Goal: Transaction & Acquisition: Purchase product/service

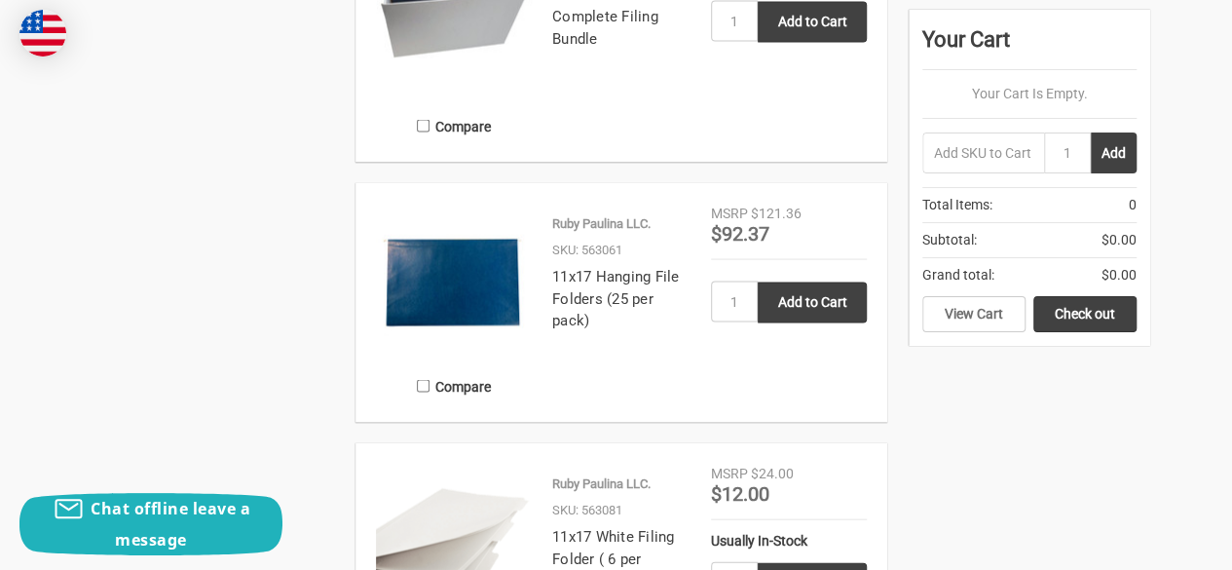
scroll to position [1910, 0]
click at [586, 291] on link "11x17 Hanging File Folders (25 per pack)" at bounding box center [616, 298] width 128 height 61
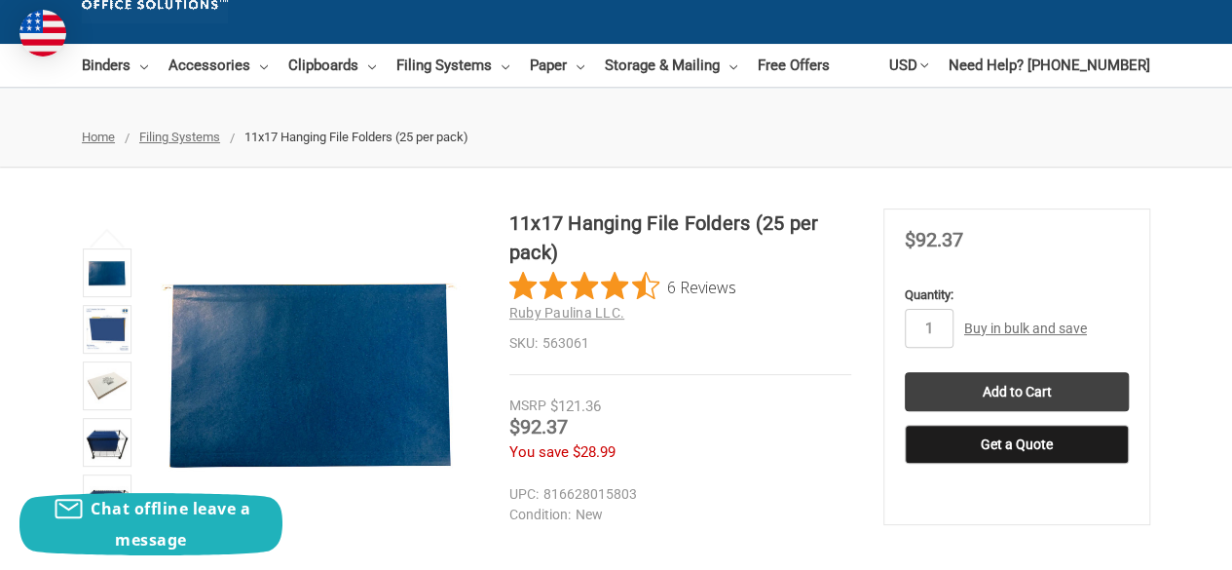
scroll to position [115, 0]
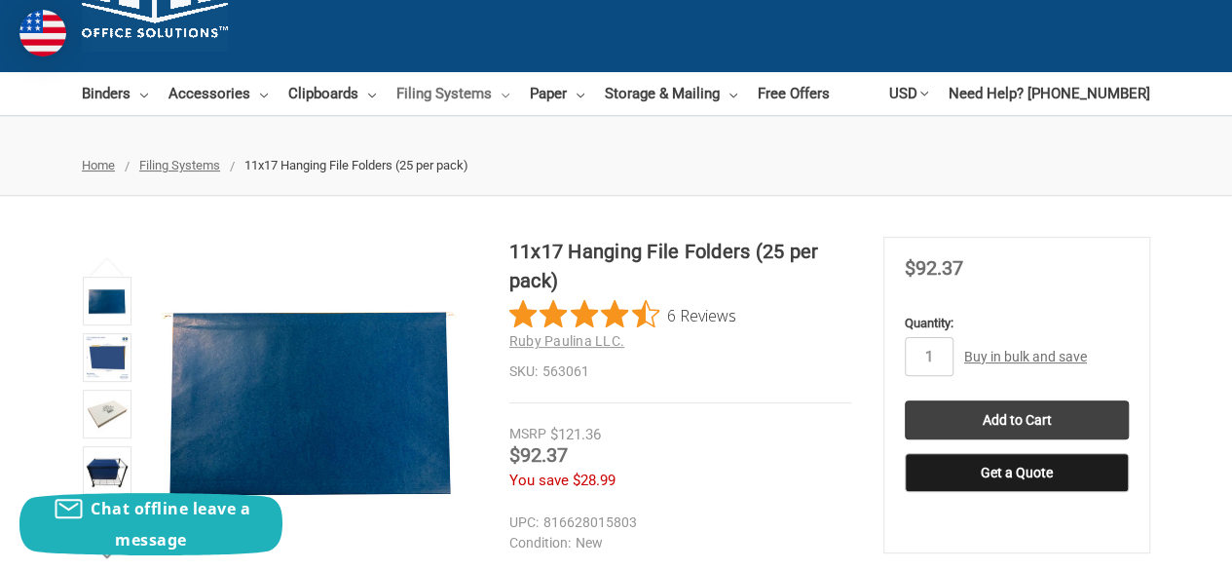
click at [453, 92] on link "Filing Systems" at bounding box center [452, 93] width 113 height 43
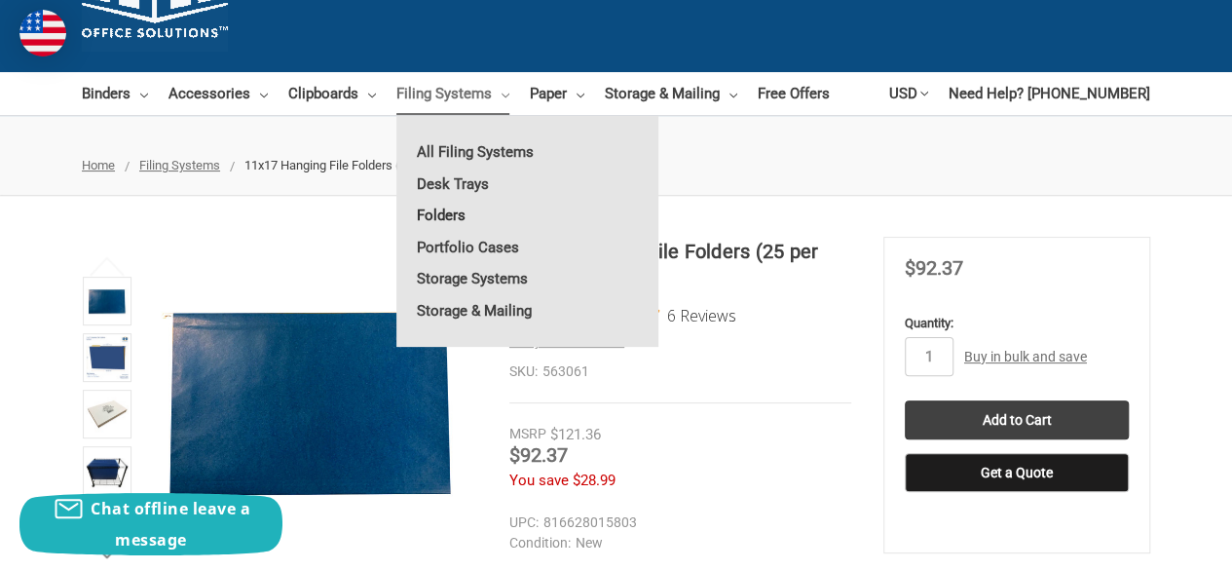
click at [454, 214] on link "Folders" at bounding box center [527, 215] width 262 height 31
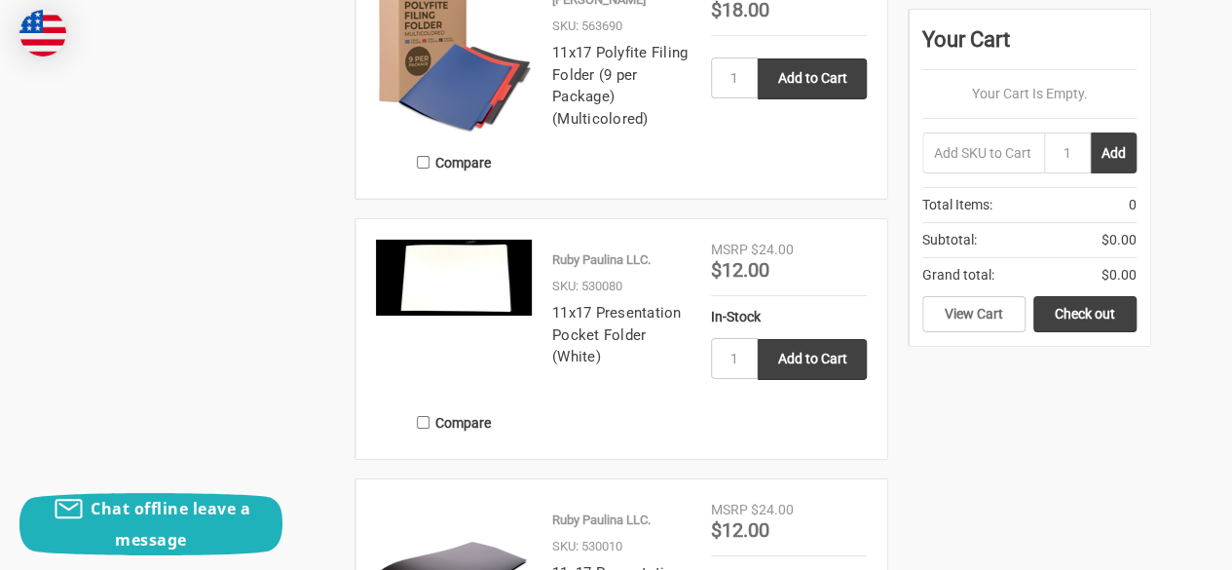
scroll to position [3272, 0]
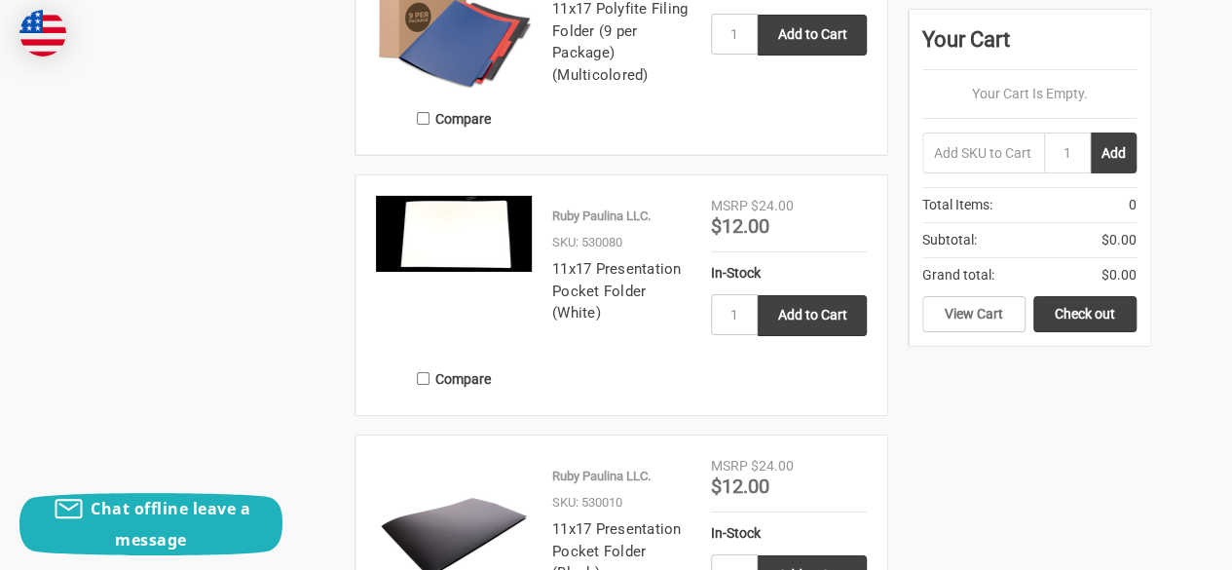
click at [467, 219] on img at bounding box center [454, 234] width 156 height 76
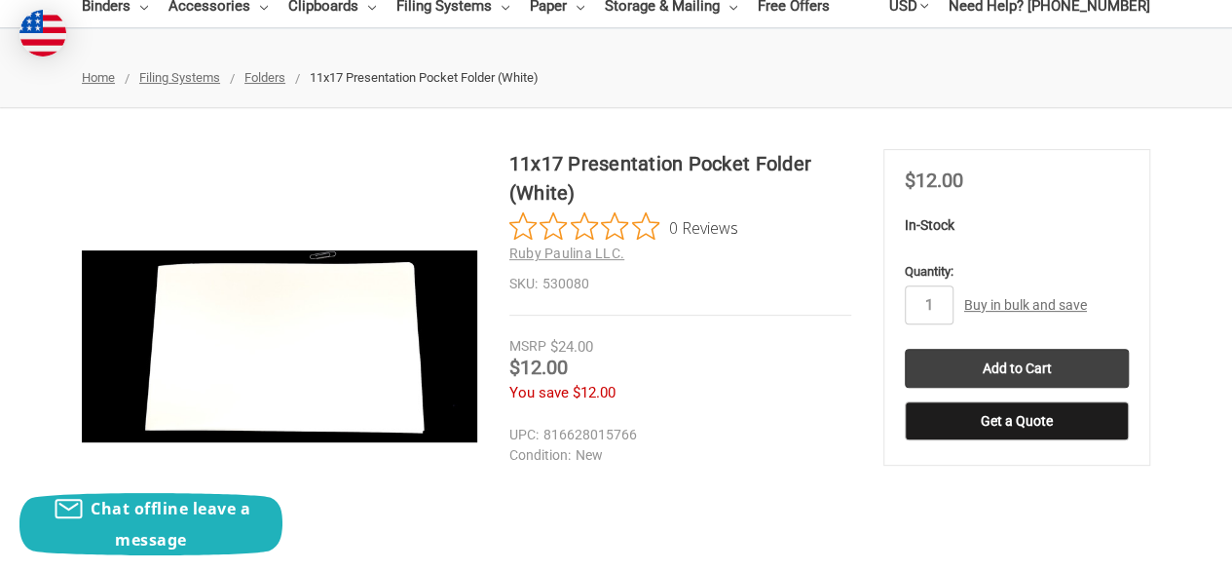
scroll to position [185, 0]
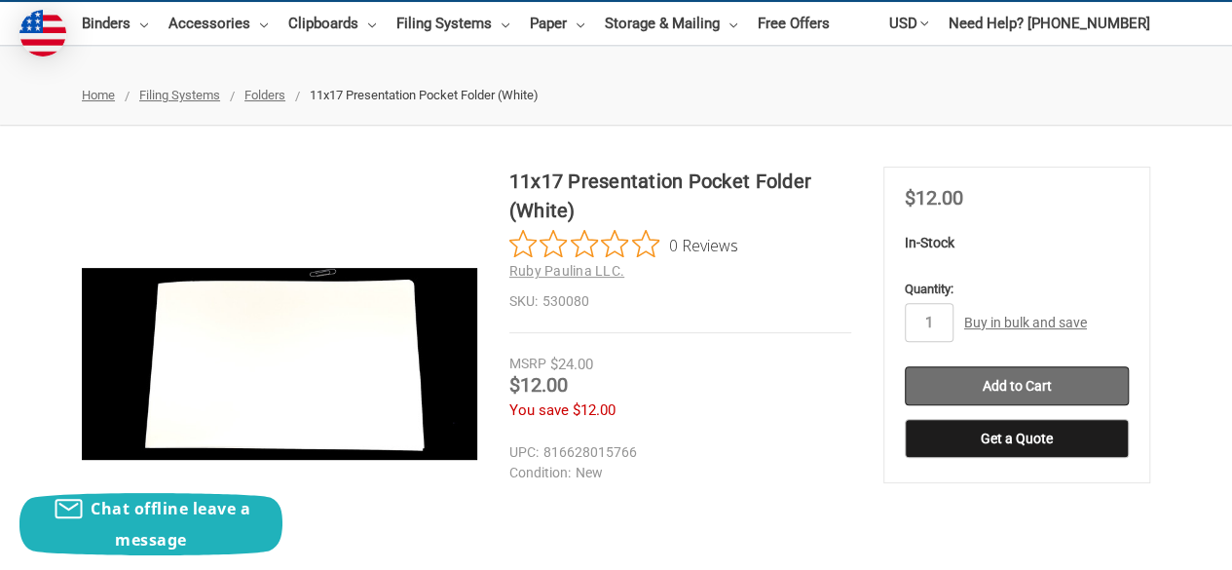
click at [1040, 390] on input "Add to Cart" at bounding box center [1017, 385] width 224 height 39
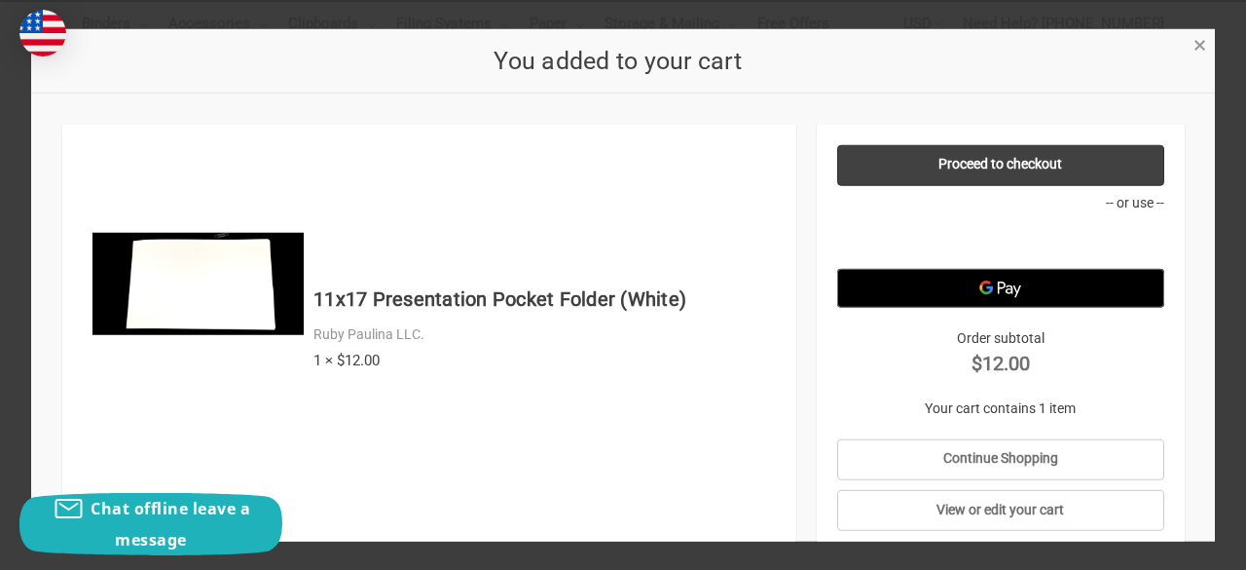
click at [1204, 51] on span "×" at bounding box center [1200, 45] width 13 height 28
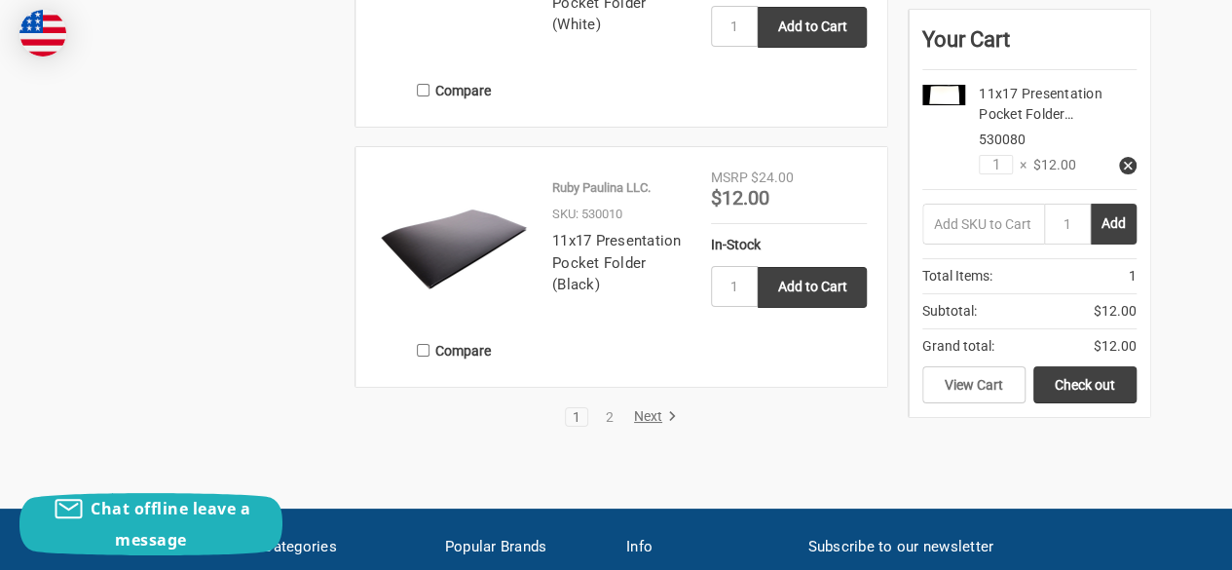
scroll to position [3559, 0]
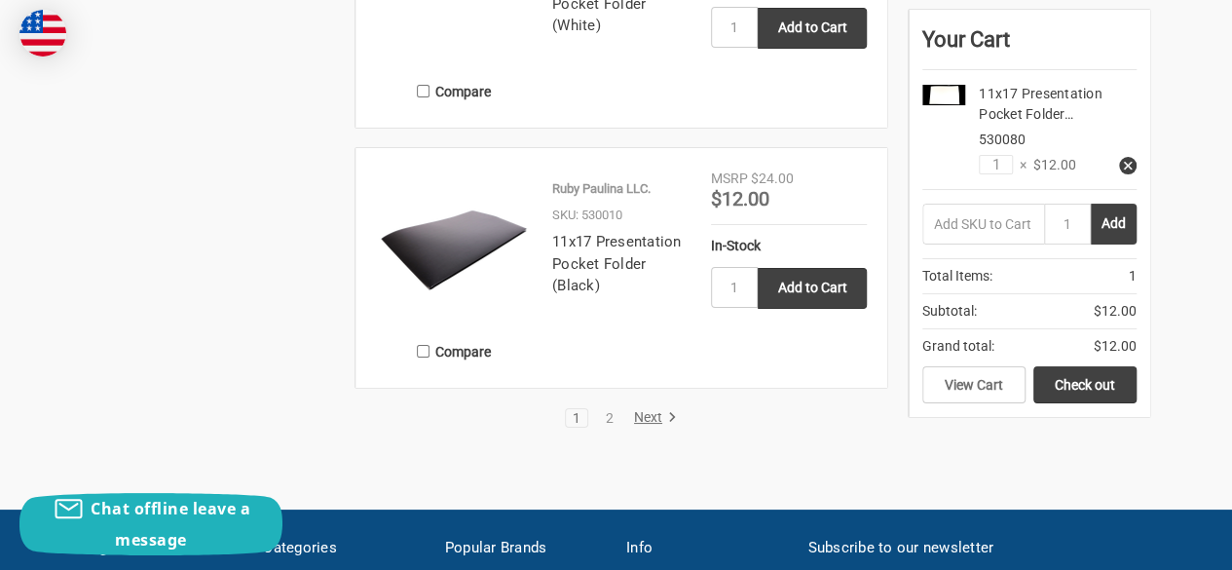
click at [644, 419] on link "Next" at bounding box center [652, 418] width 50 height 18
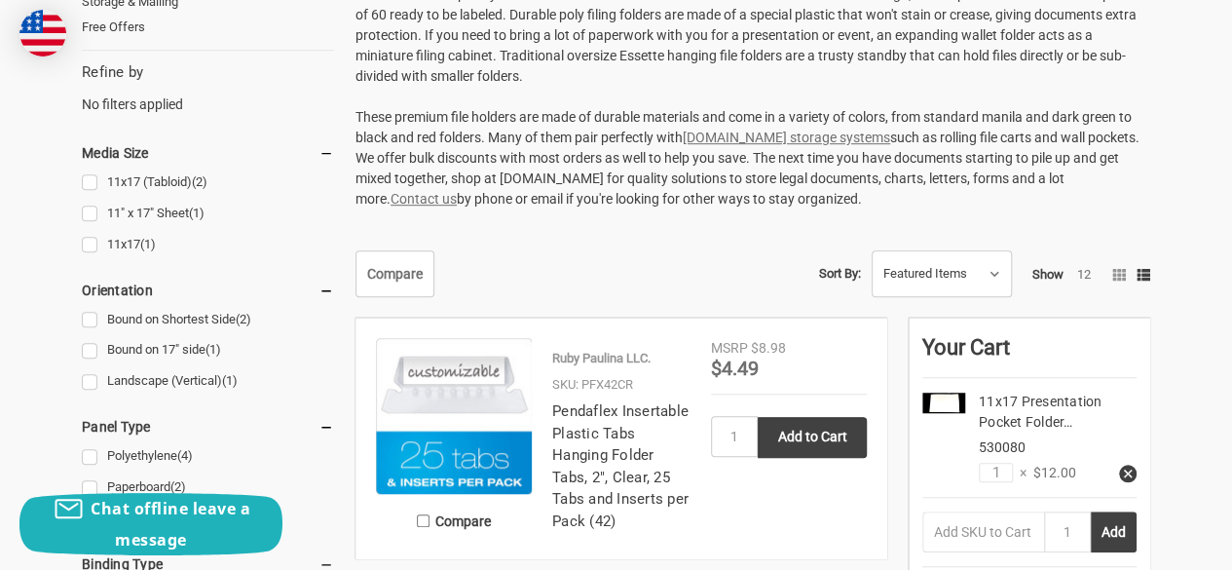
scroll to position [506, 0]
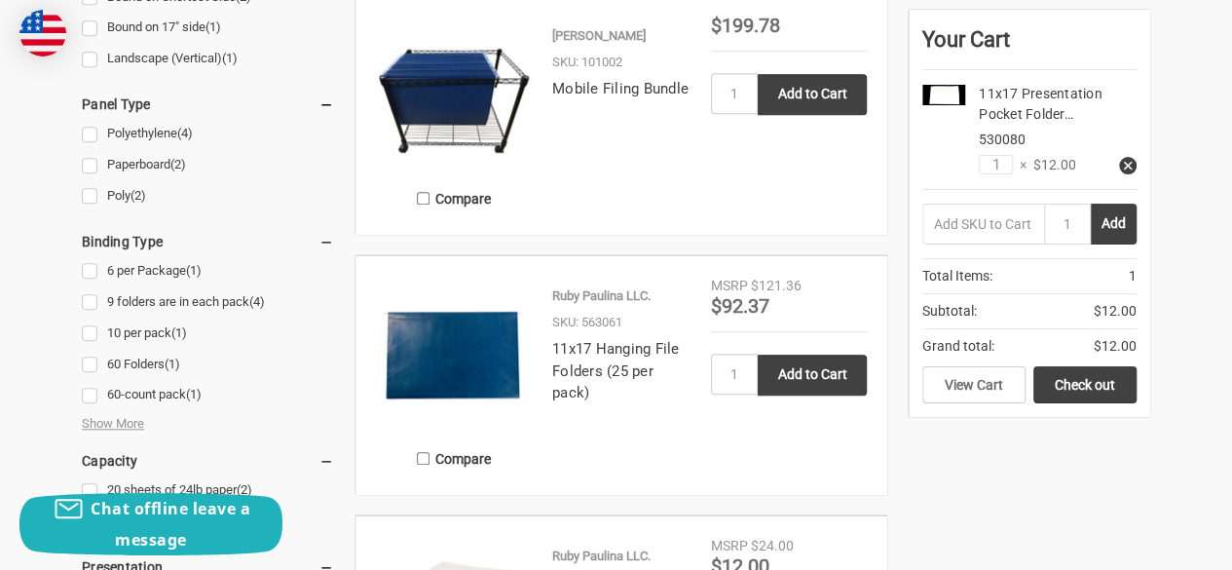
scroll to position [857, 0]
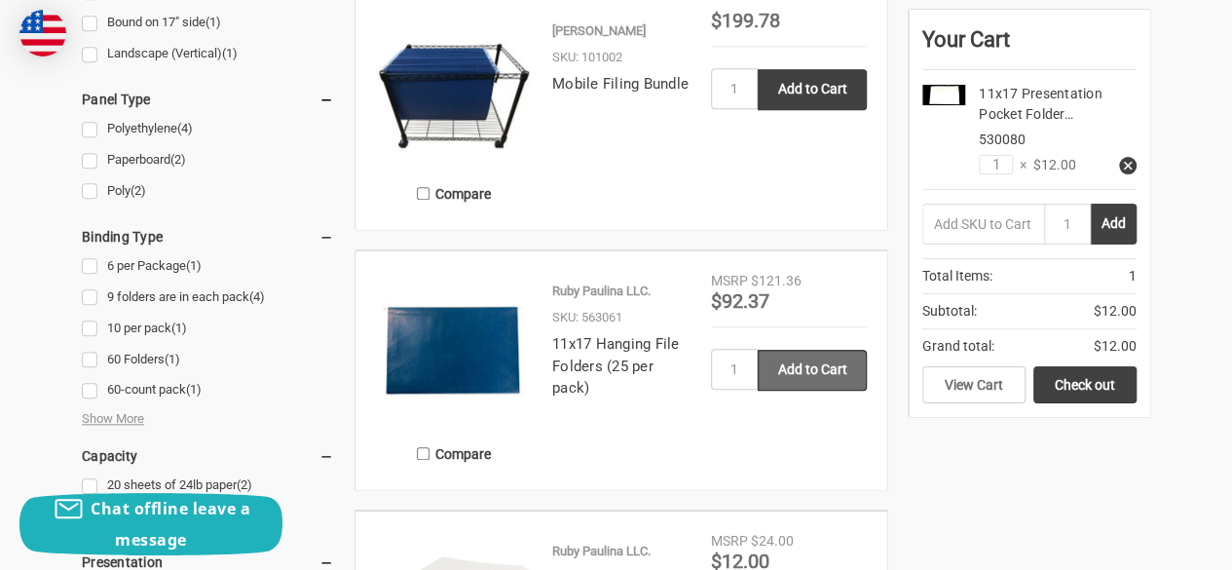
click at [824, 371] on input "Add to Cart" at bounding box center [812, 370] width 109 height 41
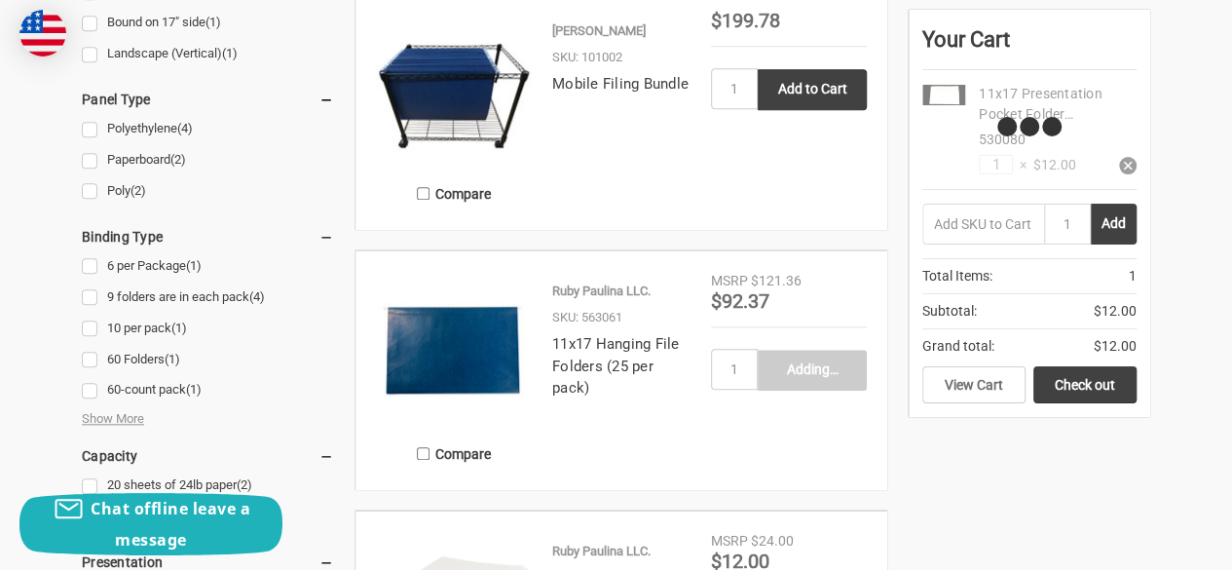
type input "Add to Cart"
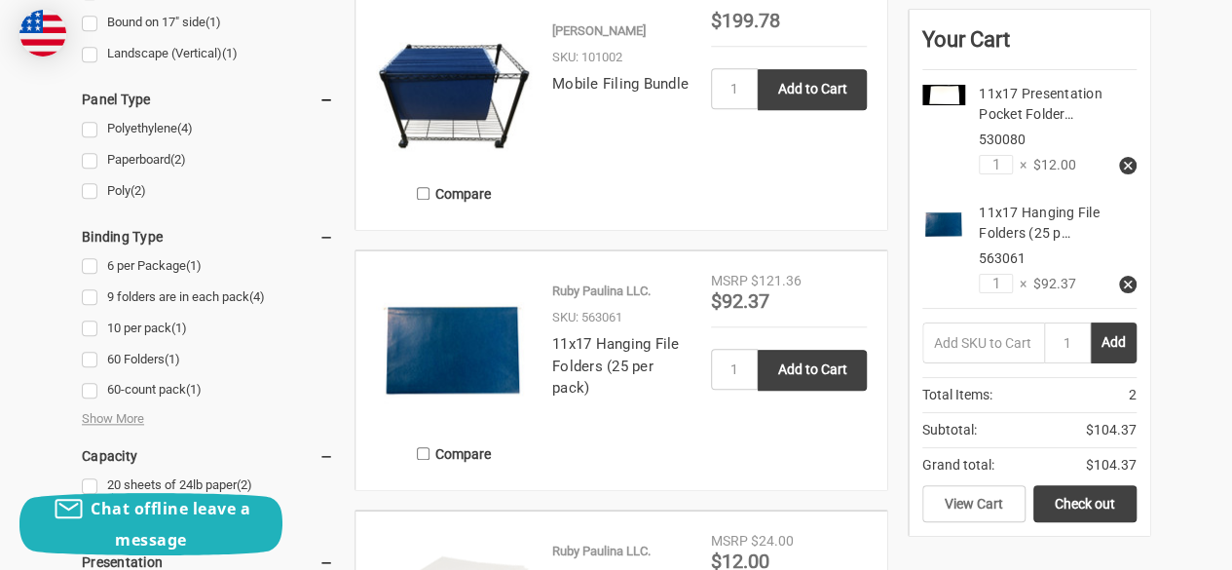
click at [426, 371] on img at bounding box center [454, 349] width 156 height 156
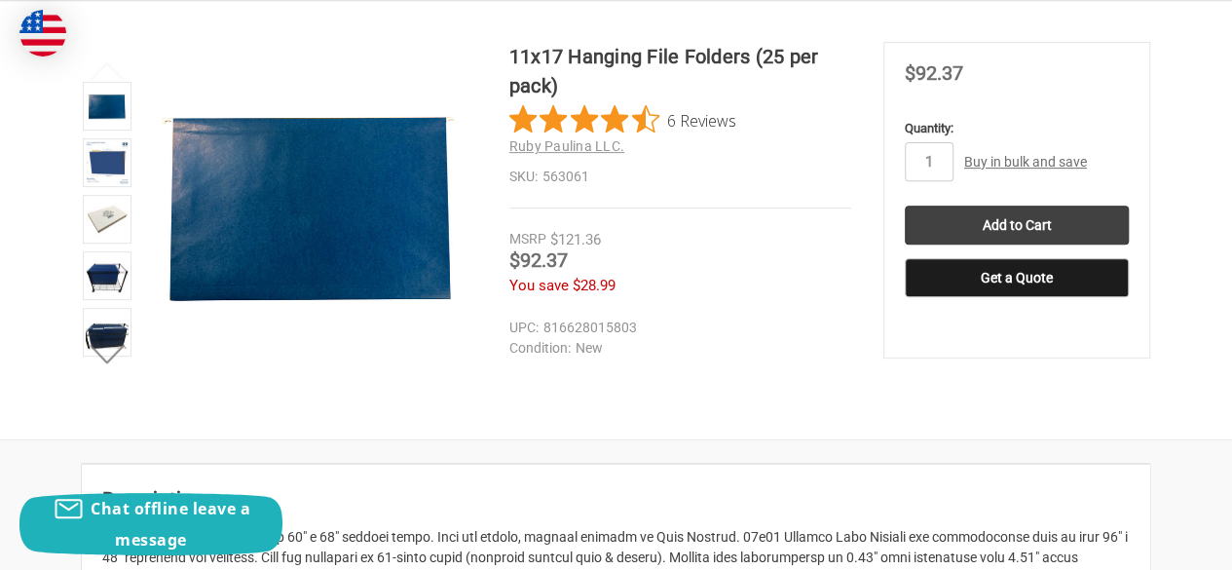
scroll to position [315, 0]
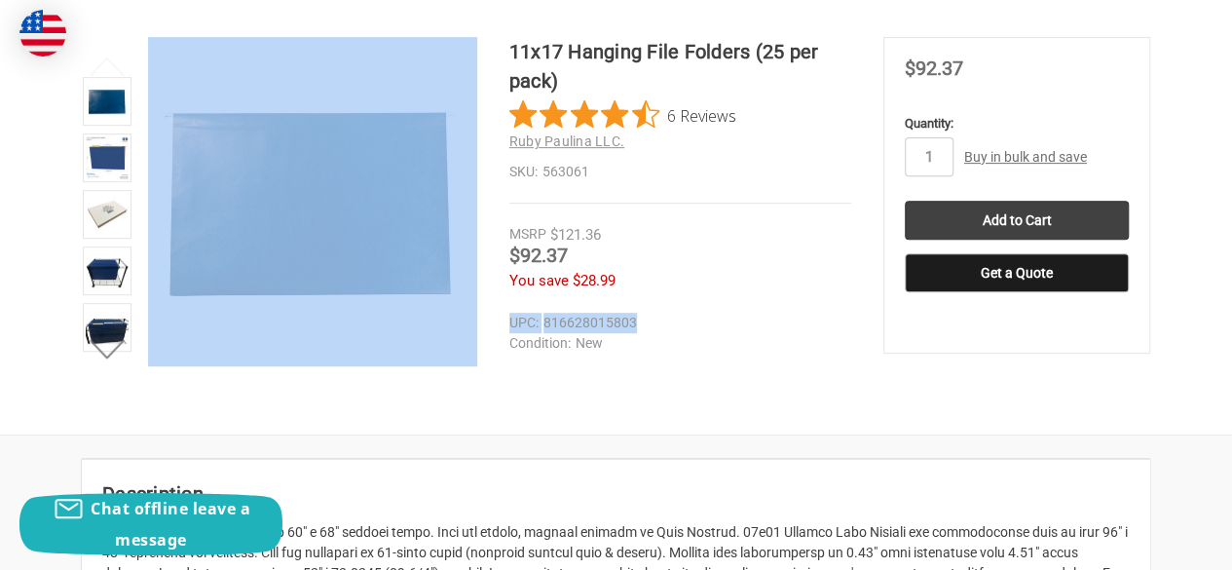
drag, startPoint x: 503, startPoint y: 320, endPoint x: 646, endPoint y: 316, distance: 142.2
click at [646, 316] on div "11x17 Hanging File Folders (25 per pack) 6 Reviews Ruby Paulina LLC. SKU: 56306…" at bounding box center [616, 215] width 1232 height 356
click at [105, 155] on img at bounding box center [107, 157] width 43 height 43
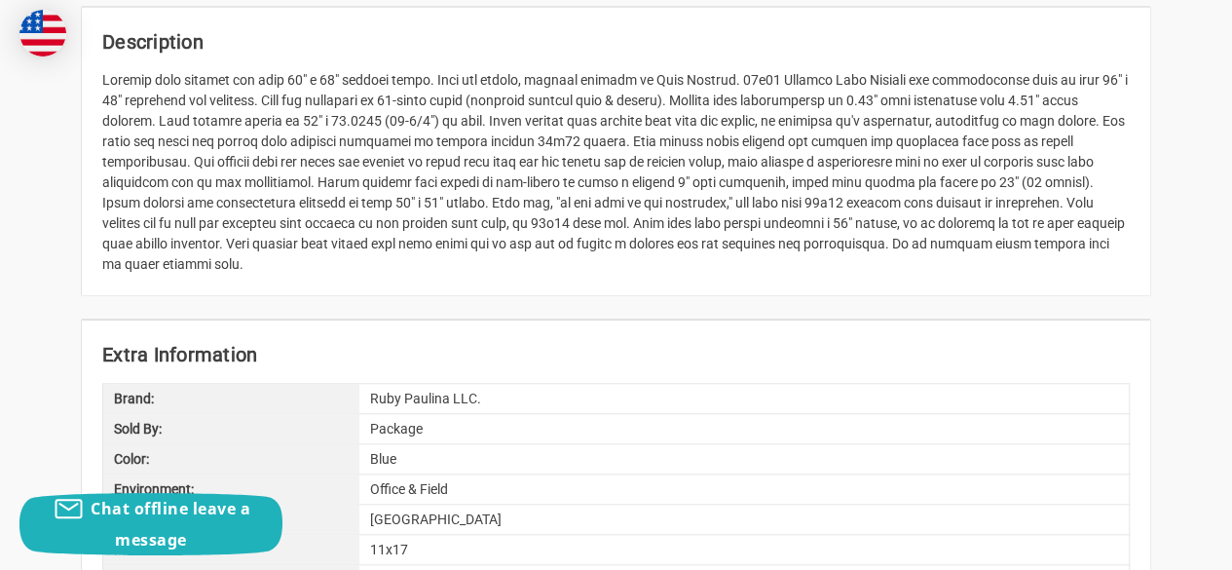
scroll to position [782, 0]
